Goal: Complete application form

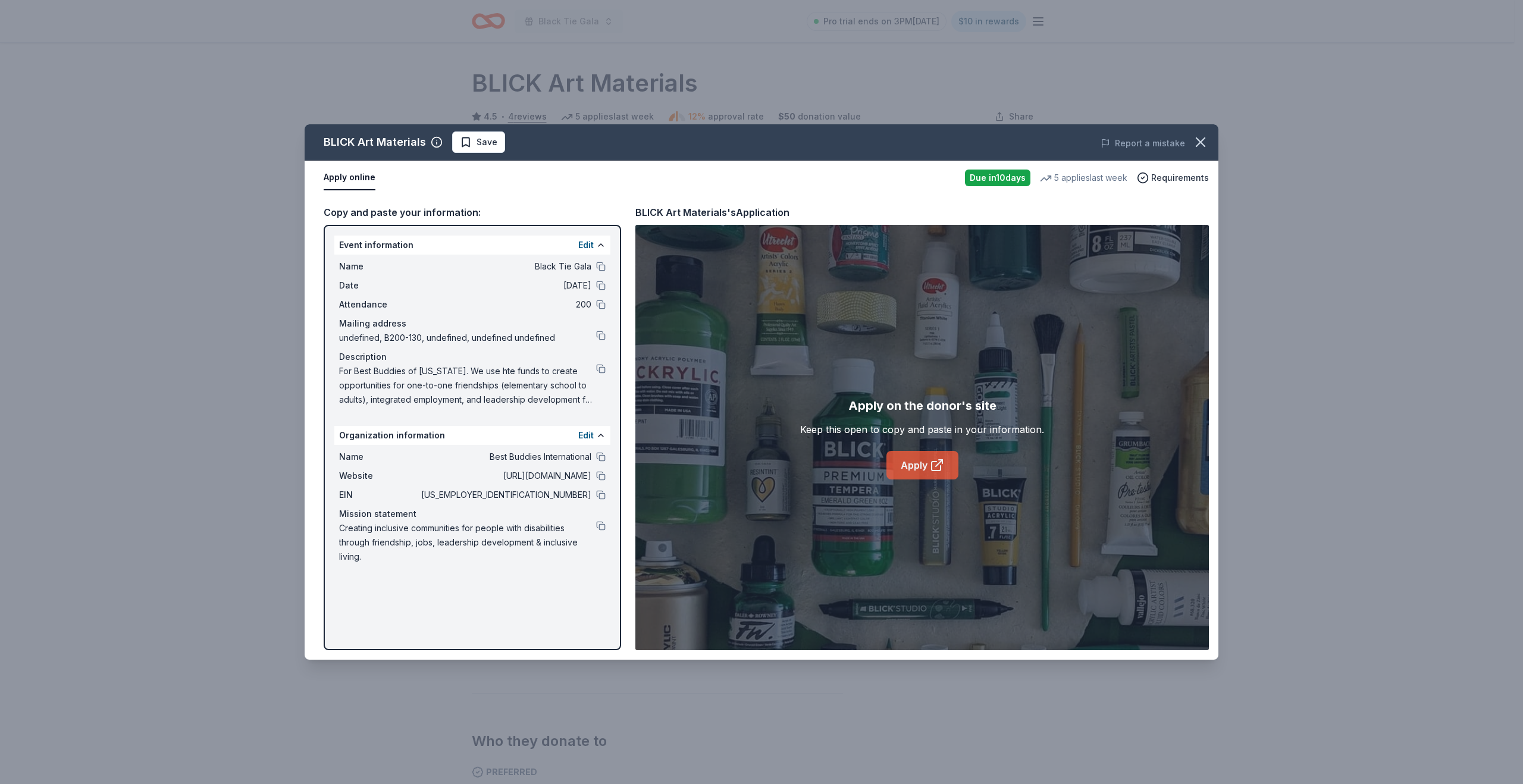
click at [913, 471] on link "Apply" at bounding box center [922, 465] width 72 height 29
click at [1201, 142] on icon "button" at bounding box center [1200, 142] width 8 height 8
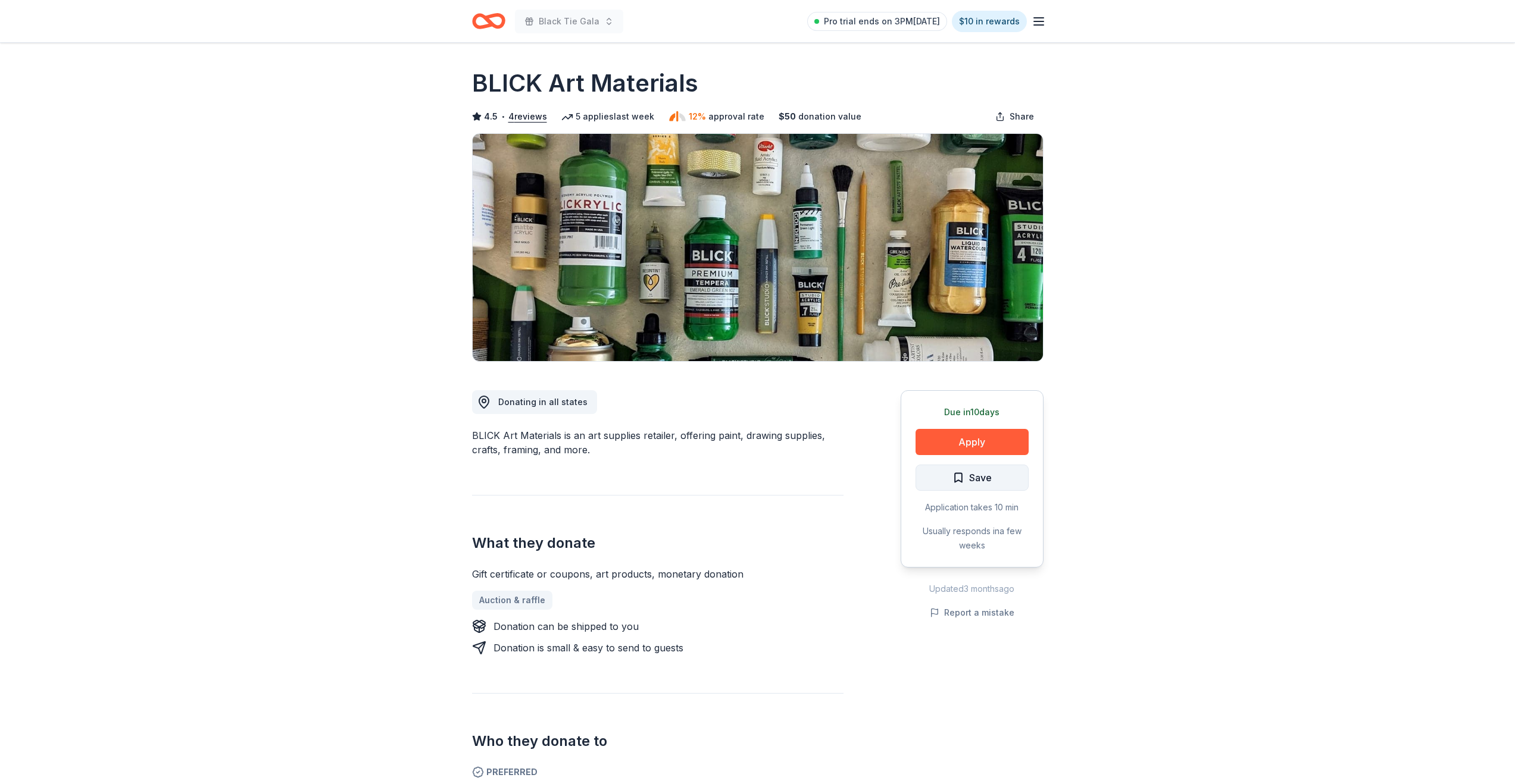
click at [975, 473] on span "Save" at bounding box center [981, 478] width 23 height 15
click at [976, 483] on html "Black Tie Gala Pro trial ends on 3PM, 8/31 $10 in rewards Due in 10 days Share …" at bounding box center [757, 392] width 1515 height 784
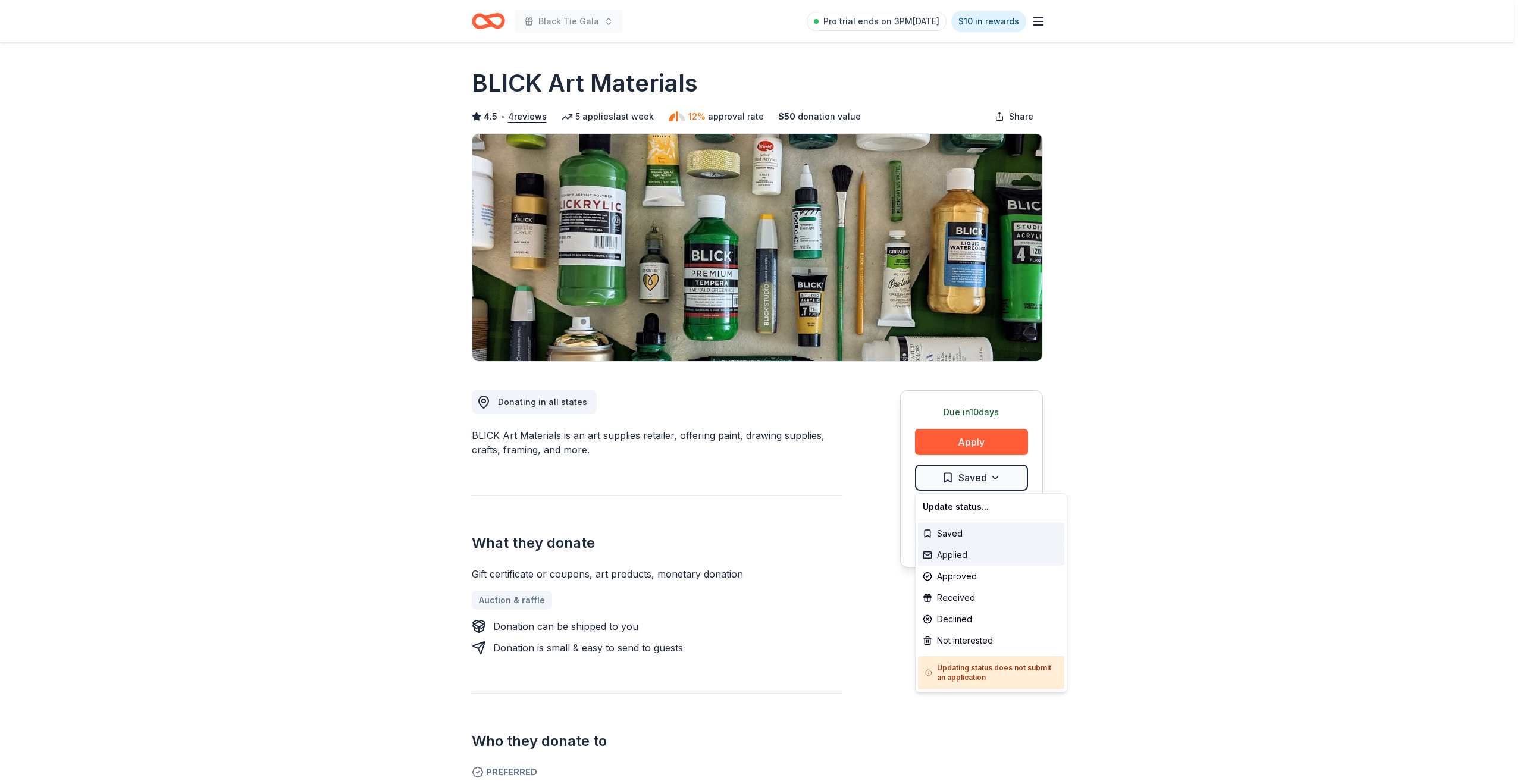
click at [953, 553] on div "Applied" at bounding box center [991, 555] width 147 height 22
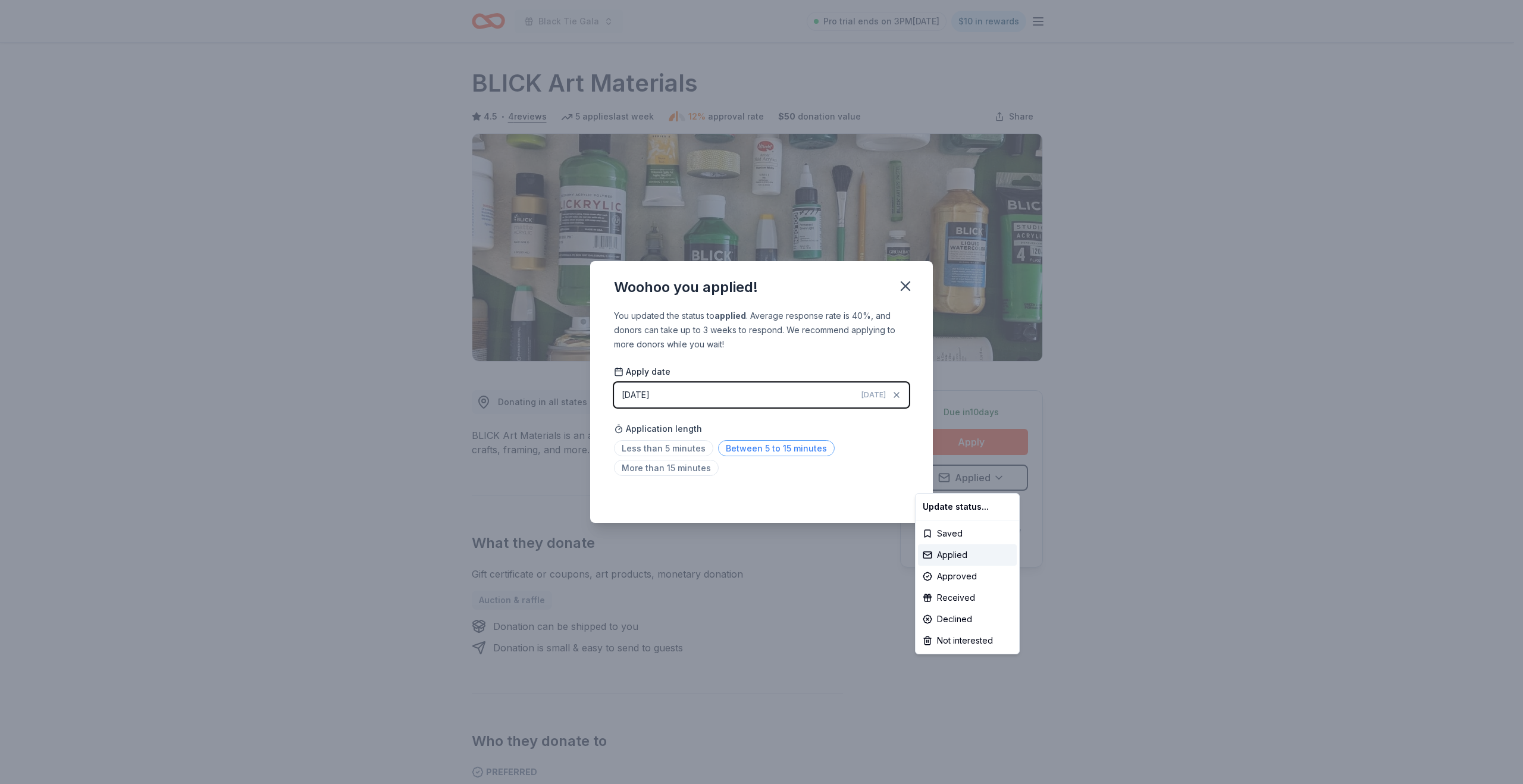
click at [742, 459] on html "Black Tie Gala Pro trial ends on 3PM, 8/31 $10 in rewards Due in 10 days Share …" at bounding box center [761, 392] width 1523 height 784
click at [742, 452] on span "Between 5 to 15 minutes" at bounding box center [776, 448] width 117 height 16
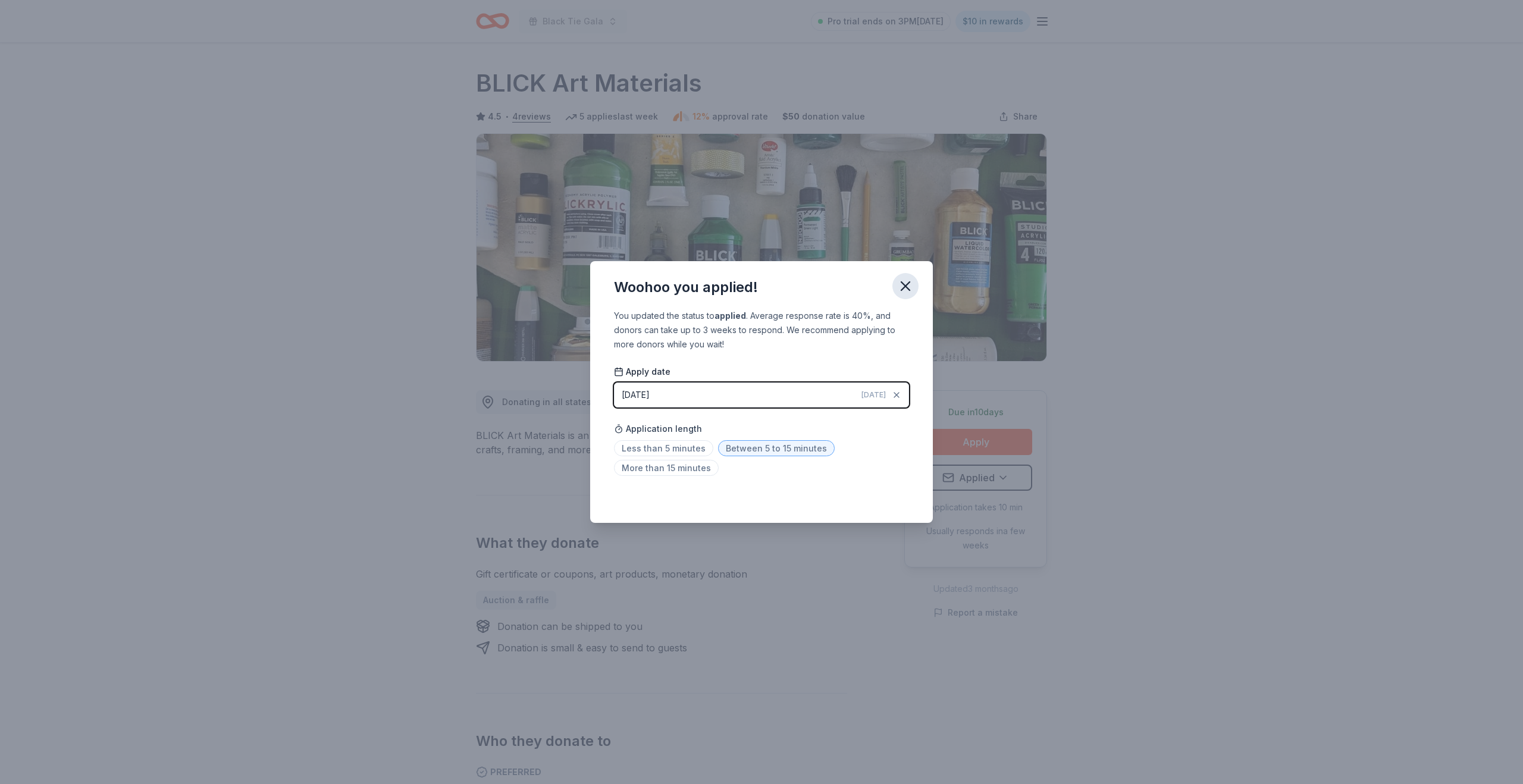
click at [905, 290] on icon "button" at bounding box center [906, 286] width 16 height 16
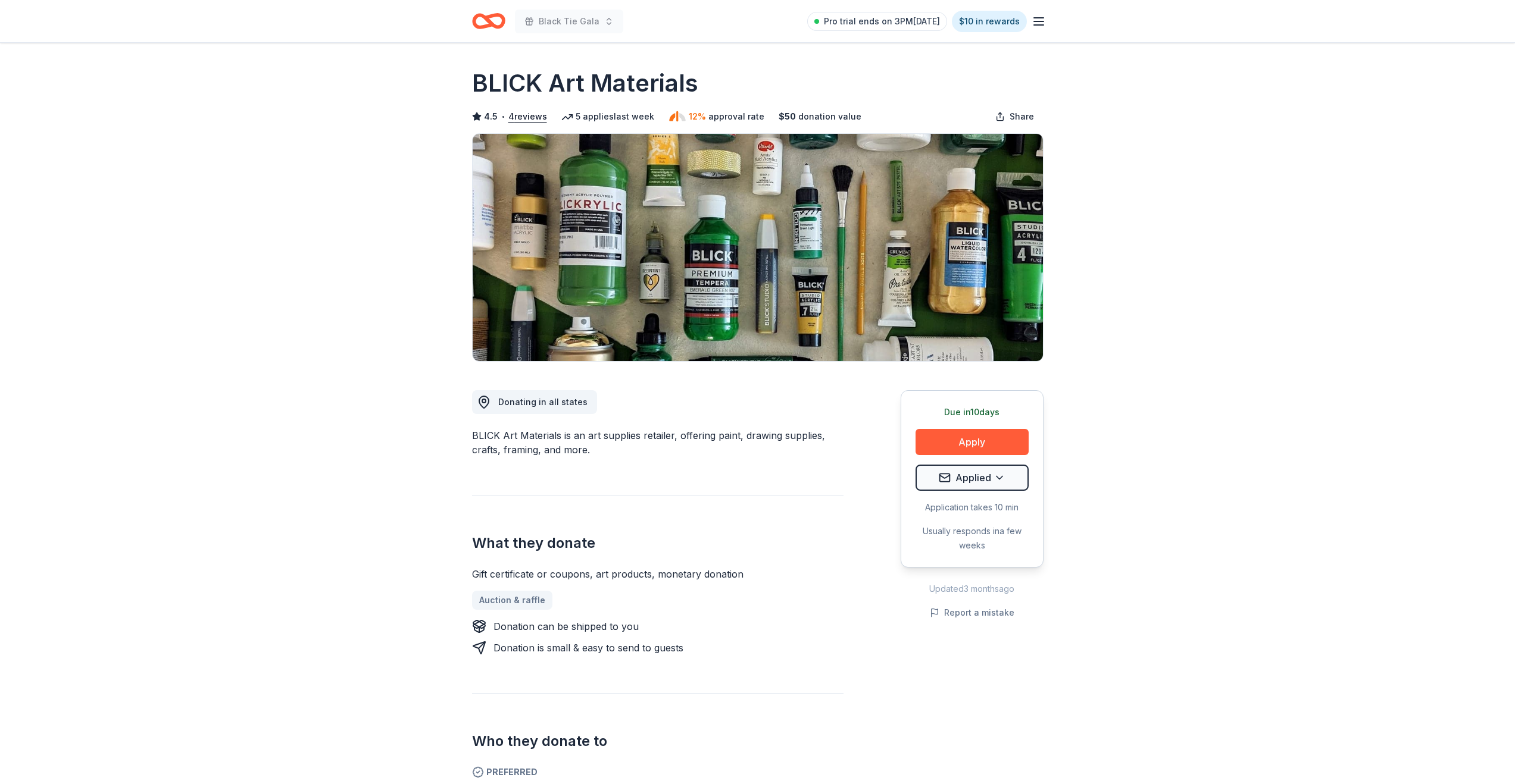
click at [1038, 27] on icon "button" at bounding box center [1039, 22] width 15 height 15
click at [507, 21] on div "Black Tie Gala" at bounding box center [548, 21] width 151 height 28
click at [498, 21] on icon "Home" at bounding box center [489, 21] width 34 height 28
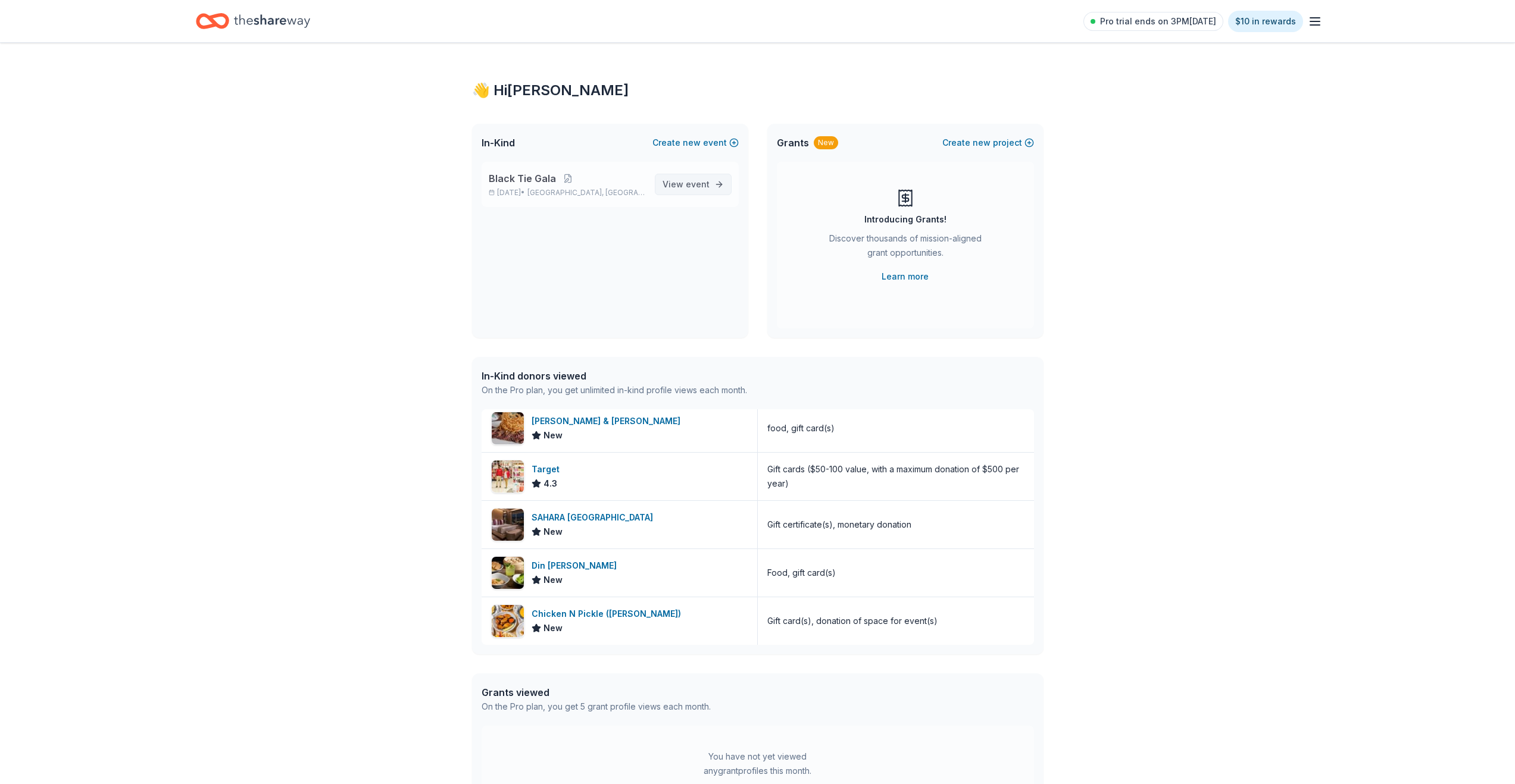
click at [710, 181] on link "View event" at bounding box center [693, 185] width 77 height 22
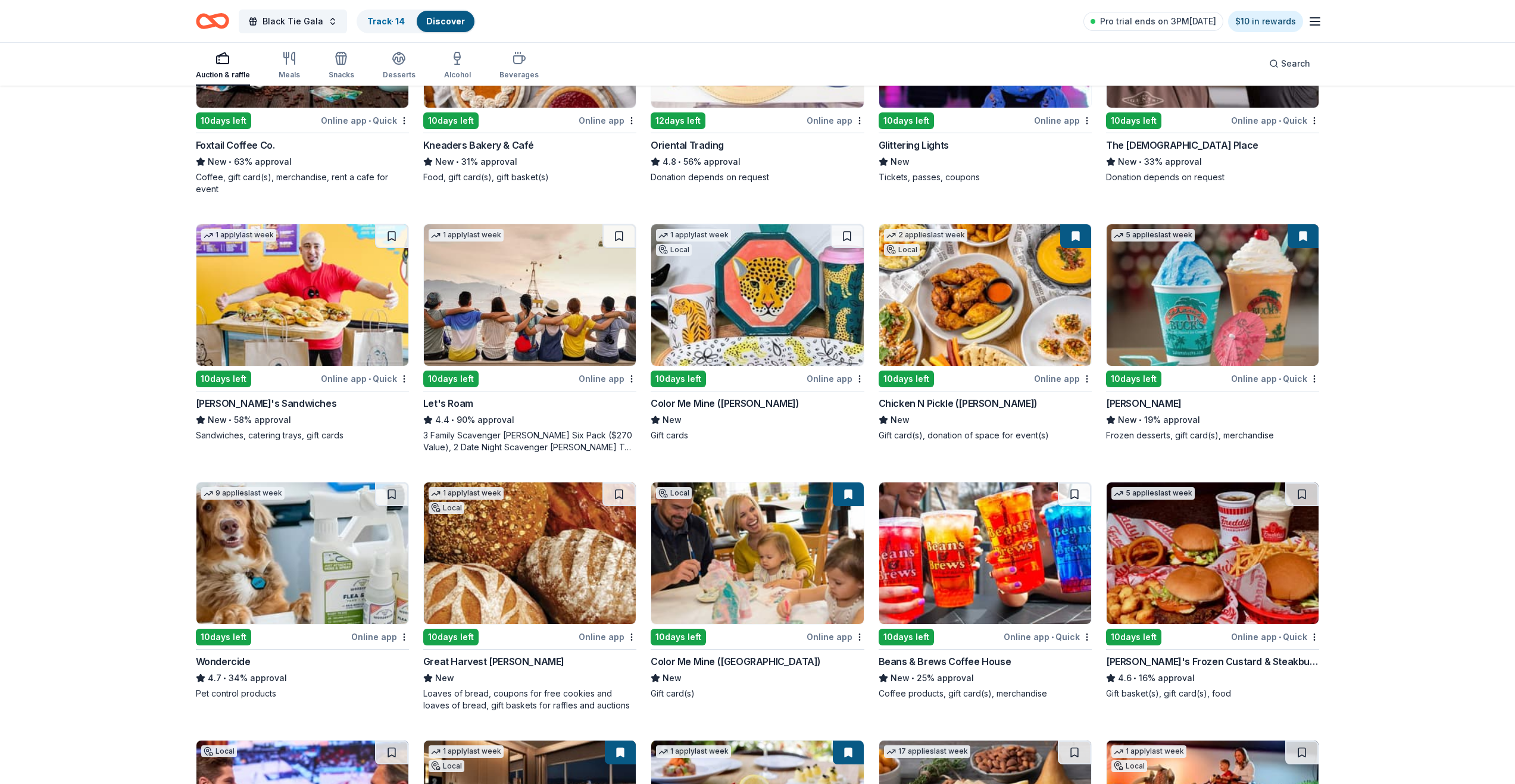
scroll to position [523, 0]
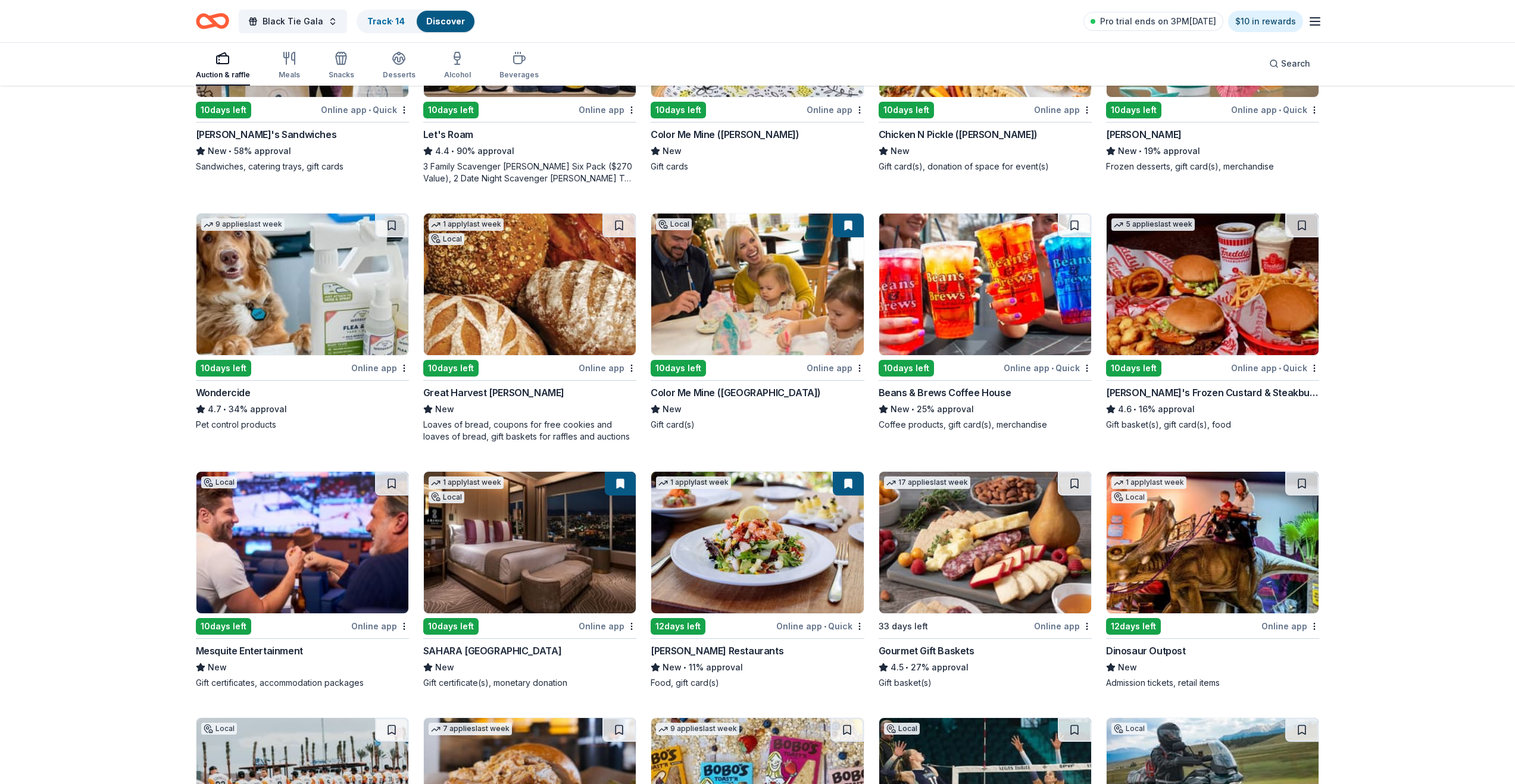
click at [847, 484] on button at bounding box center [848, 484] width 31 height 24
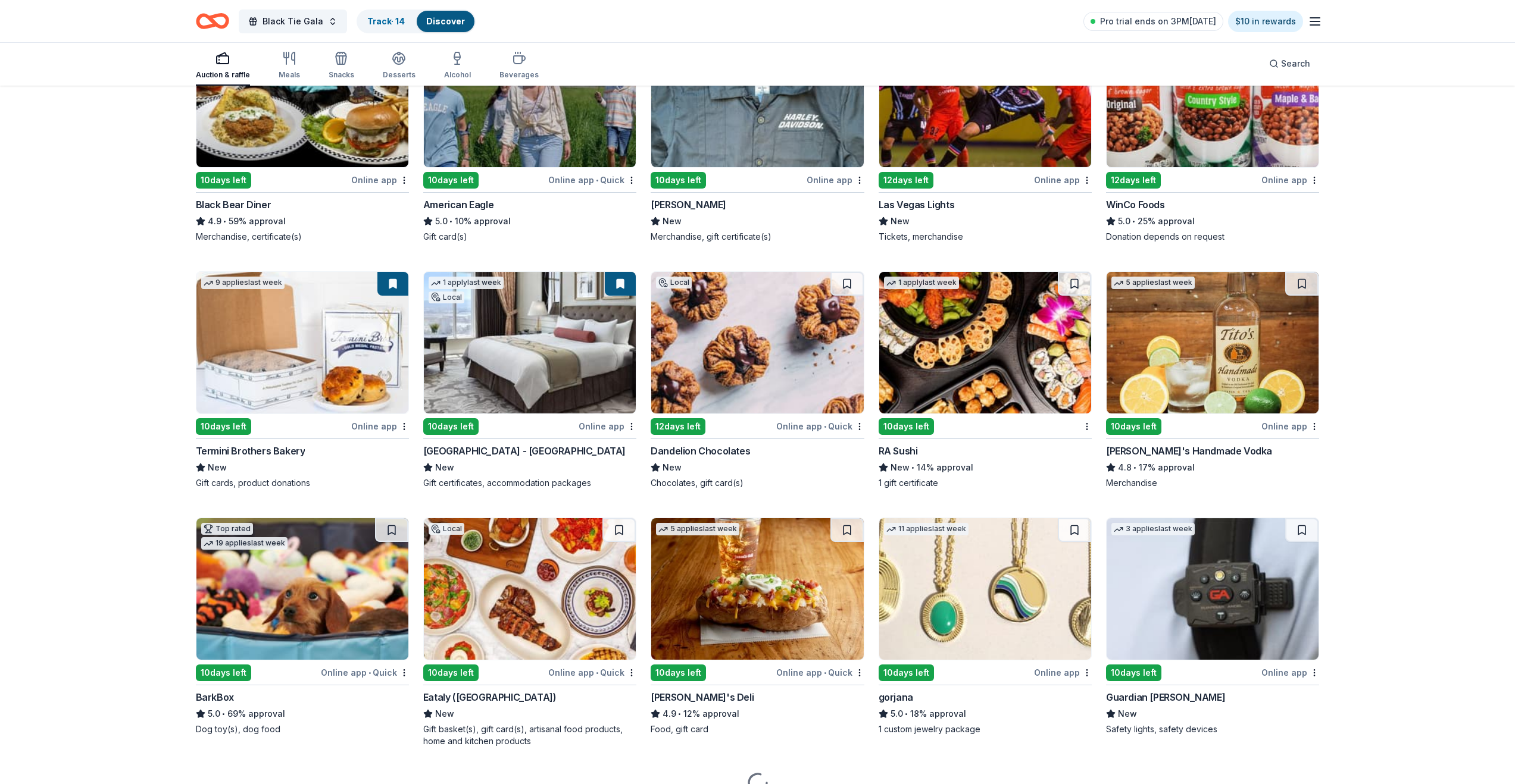
scroll to position [1463, 0]
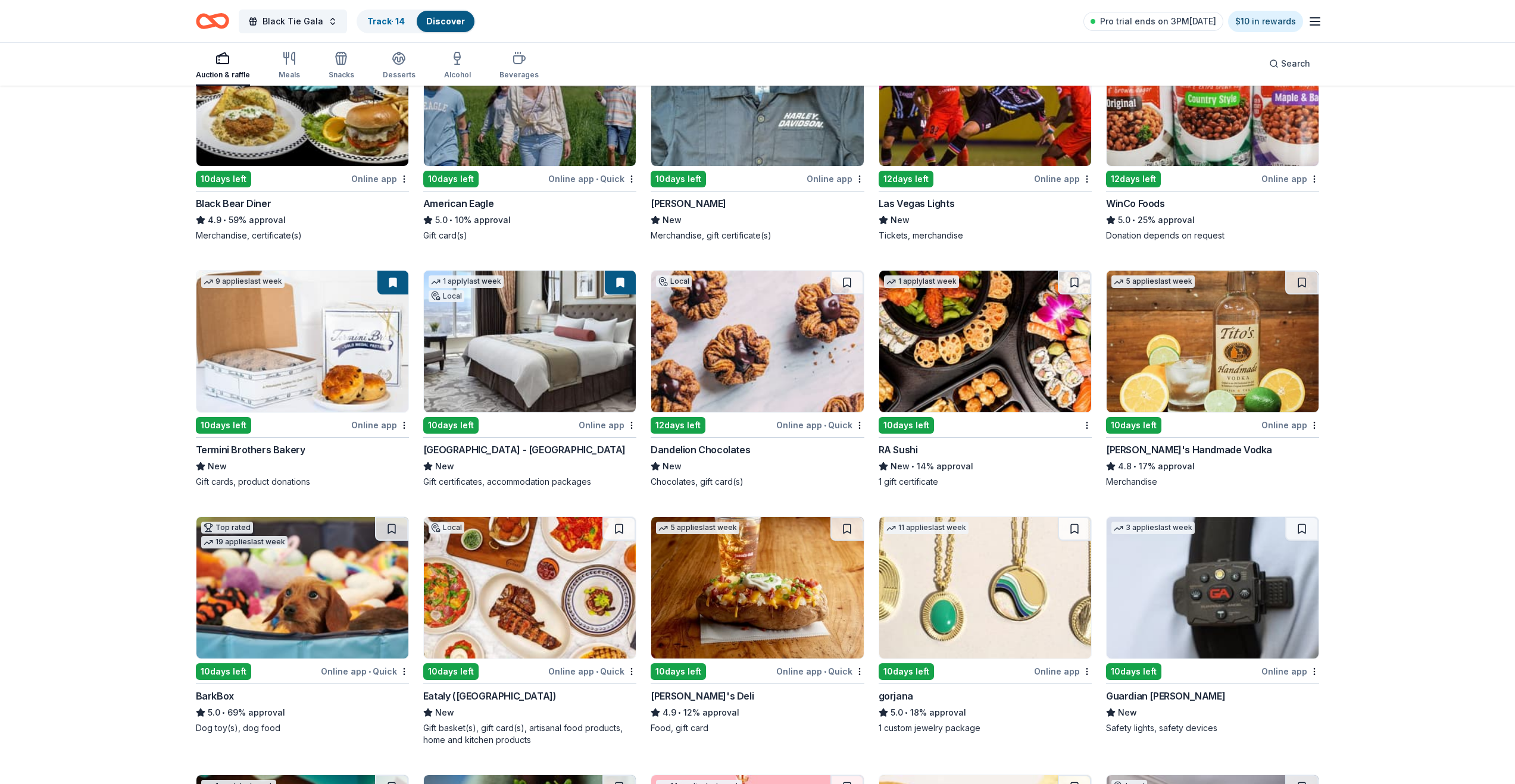
click at [291, 623] on img at bounding box center [303, 587] width 212 height 141
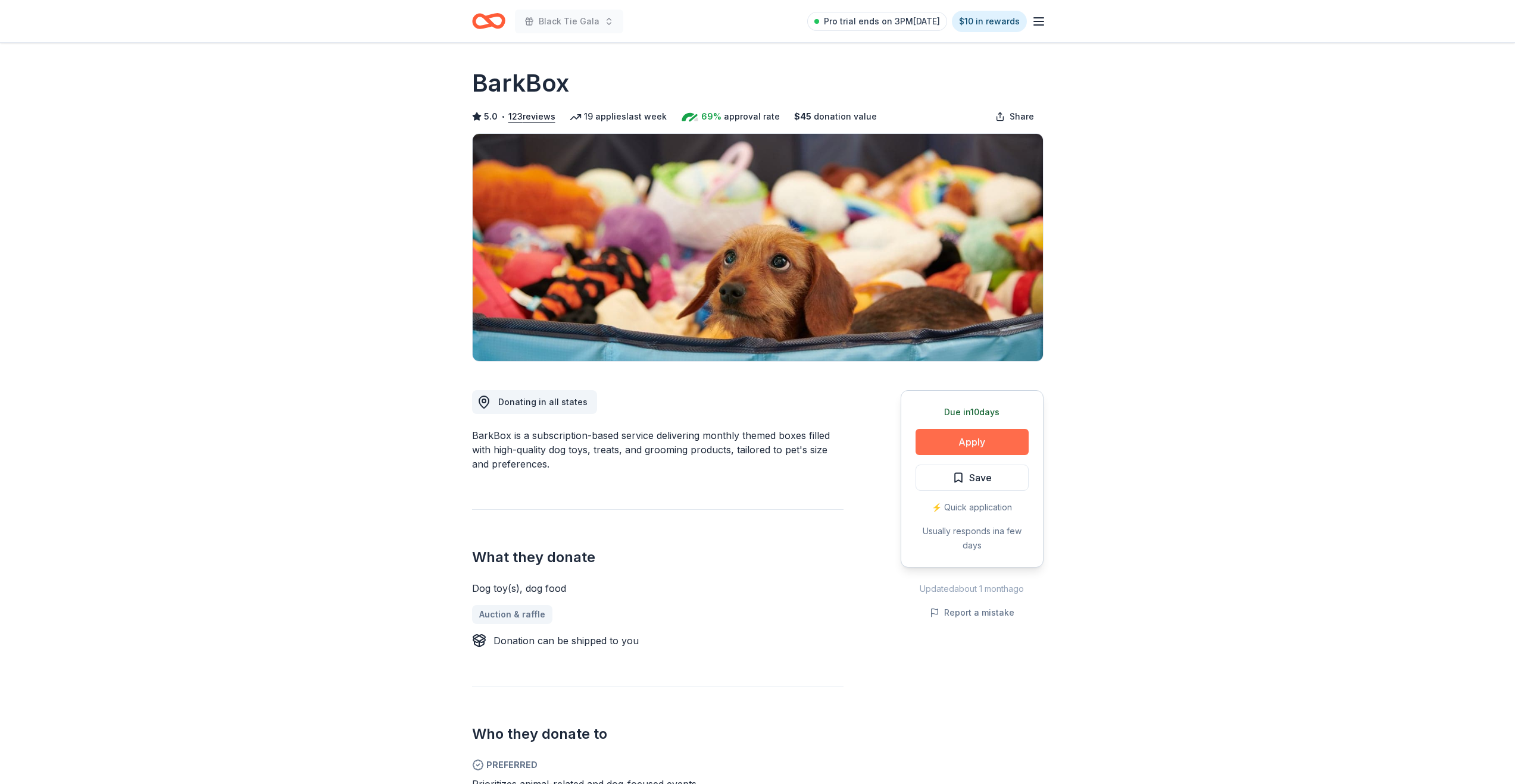
click at [958, 449] on button "Apply" at bounding box center [972, 441] width 113 height 26
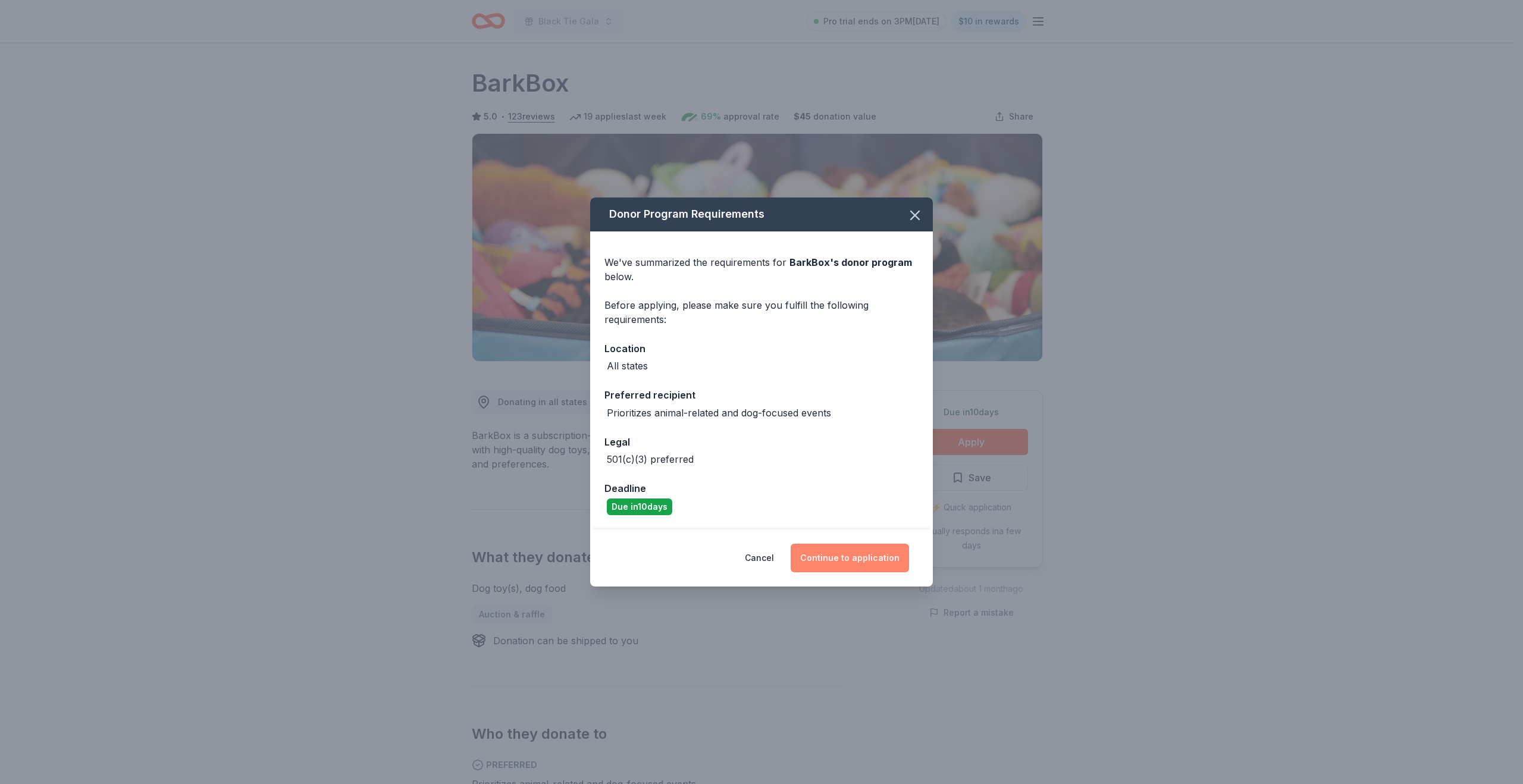
click at [849, 564] on button "Continue to application" at bounding box center [850, 558] width 119 height 29
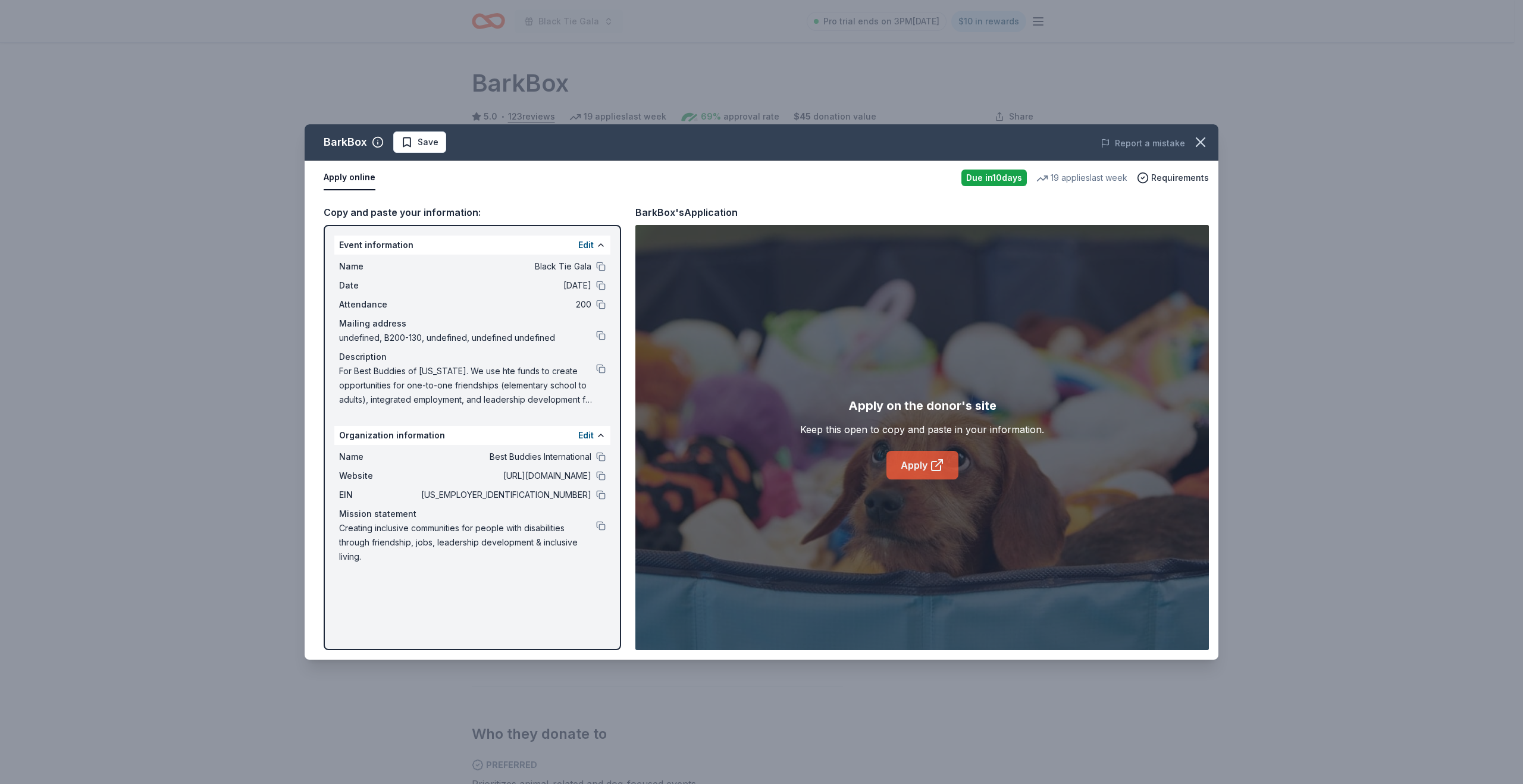
click at [905, 470] on link "Apply" at bounding box center [922, 465] width 72 height 29
click at [603, 528] on button at bounding box center [601, 526] width 10 height 10
click at [1193, 144] on icon "button" at bounding box center [1201, 142] width 16 height 16
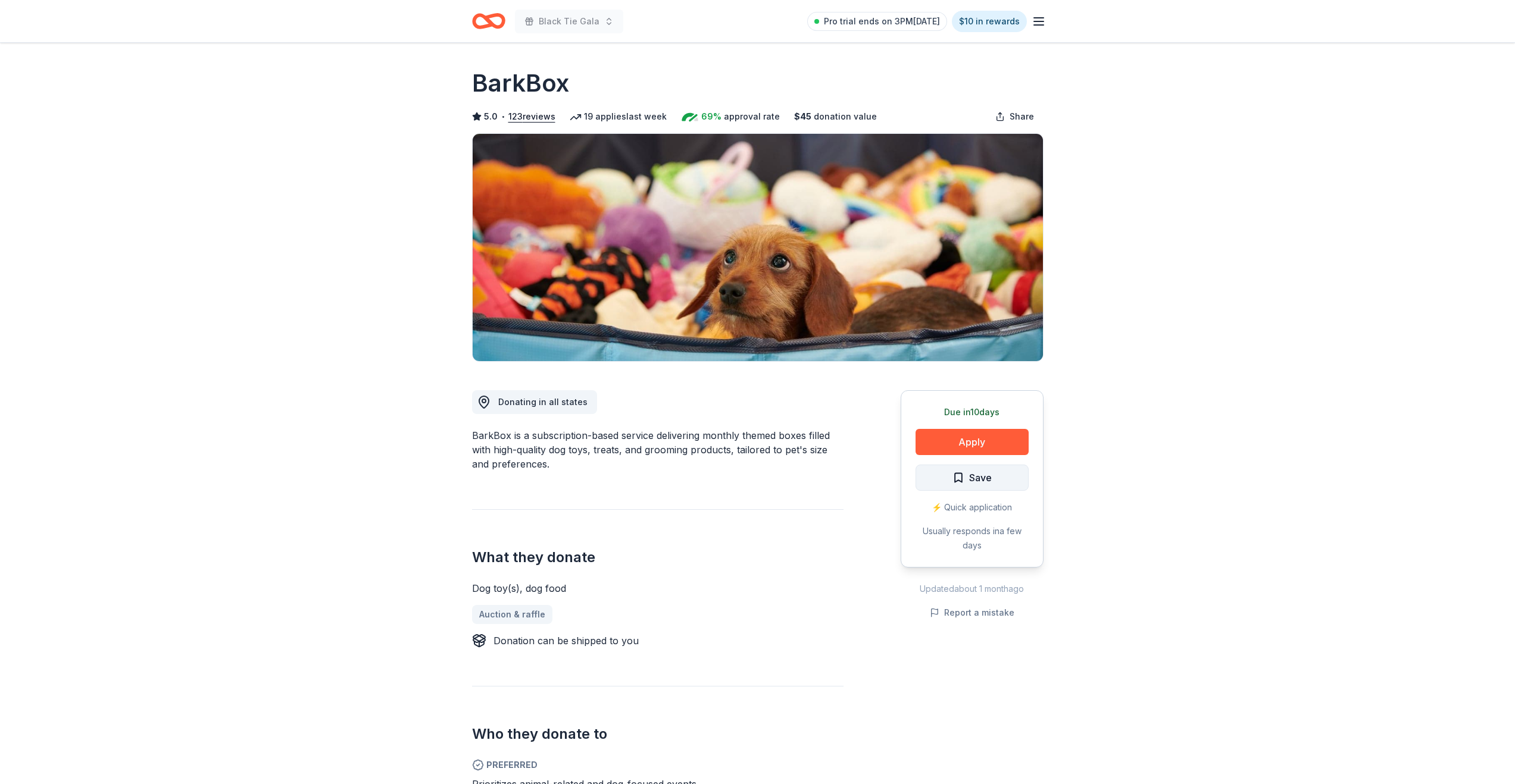
click at [979, 483] on span "Save" at bounding box center [981, 478] width 23 height 15
click at [982, 481] on html "Black Tie Gala Pro trial ends on 3PM, 8/31 $10 in rewards Due in 10 days Share …" at bounding box center [757, 392] width 1515 height 784
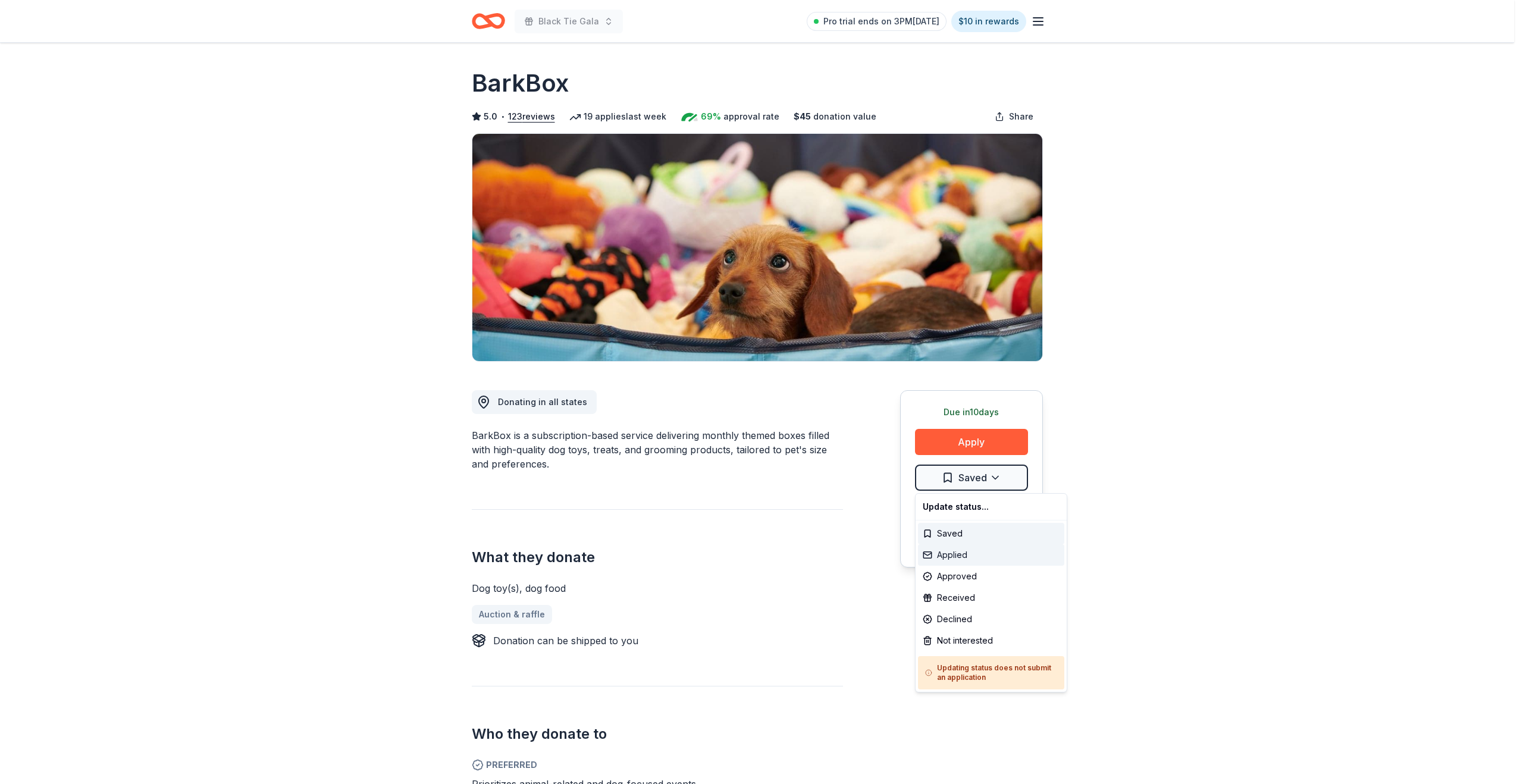
click at [950, 560] on div "Applied" at bounding box center [991, 555] width 147 height 22
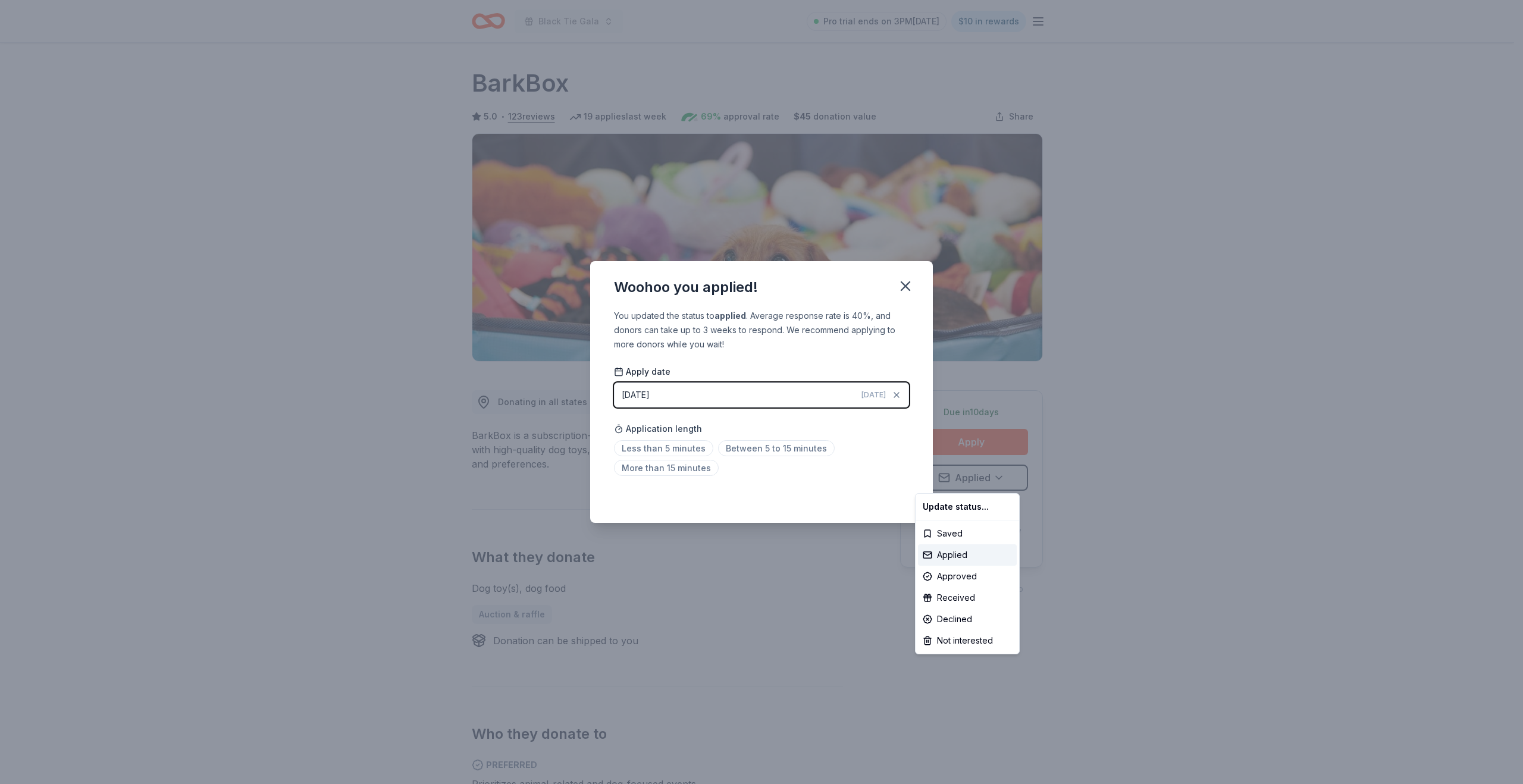
click at [690, 447] on html "Black Tie Gala Pro trial ends on 3PM, 8/31 $10 in rewards Due in 10 days Share …" at bounding box center [761, 392] width 1523 height 784
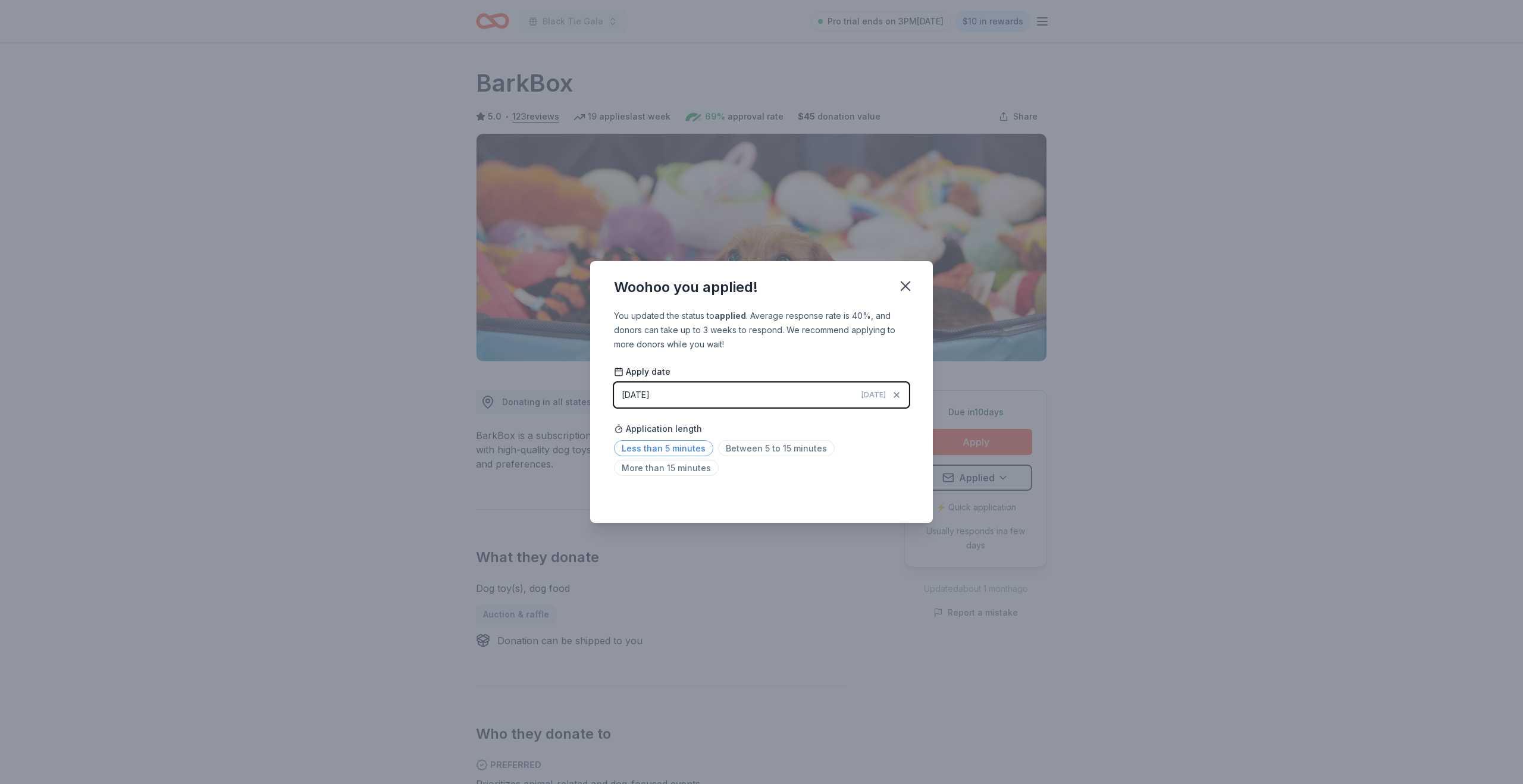
click at [683, 450] on span "Less than 5 minutes" at bounding box center [663, 448] width 100 height 16
click at [909, 282] on icon "button" at bounding box center [905, 286] width 8 height 8
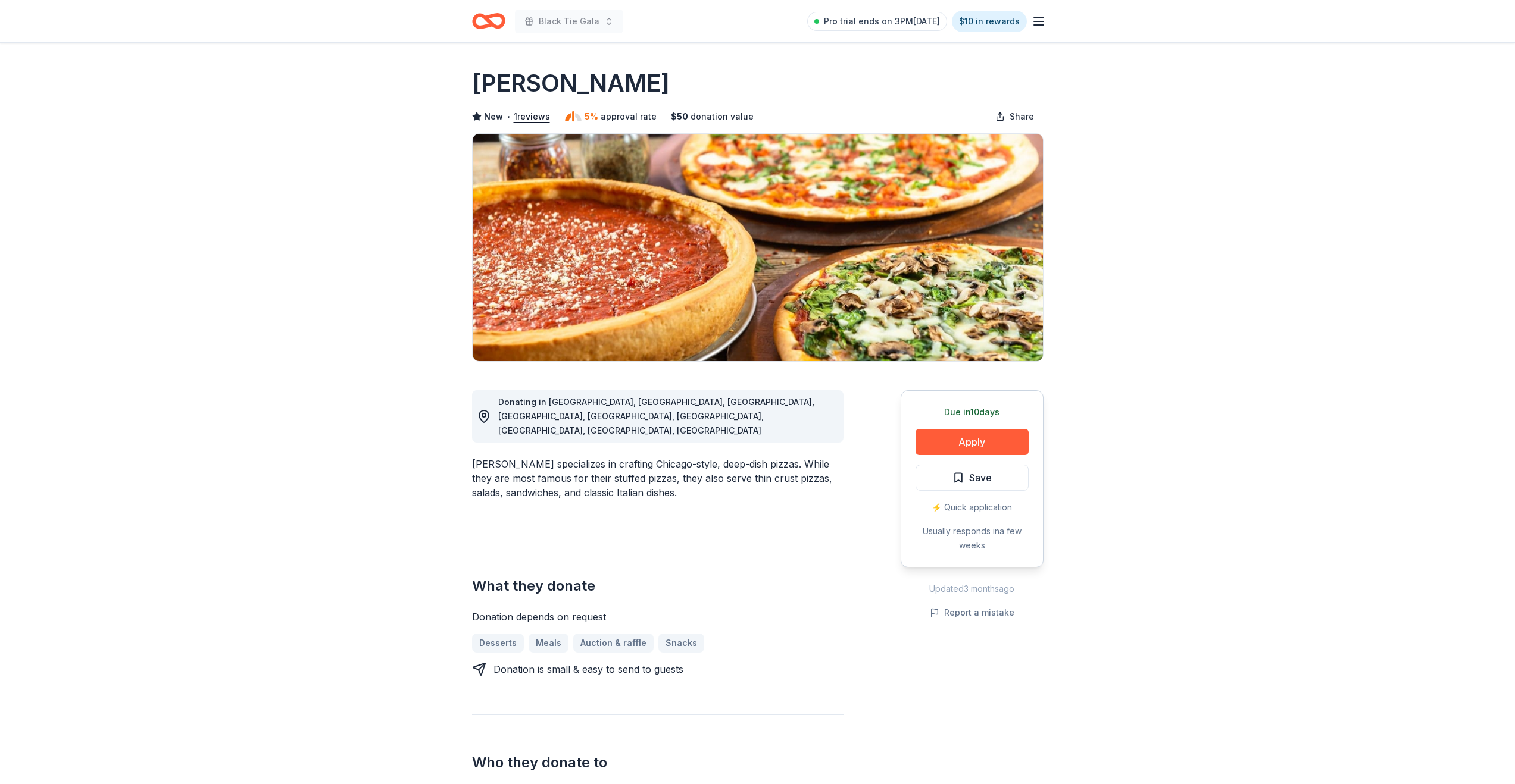
scroll to position [11, 0]
